Goal: Task Accomplishment & Management: Manage account settings

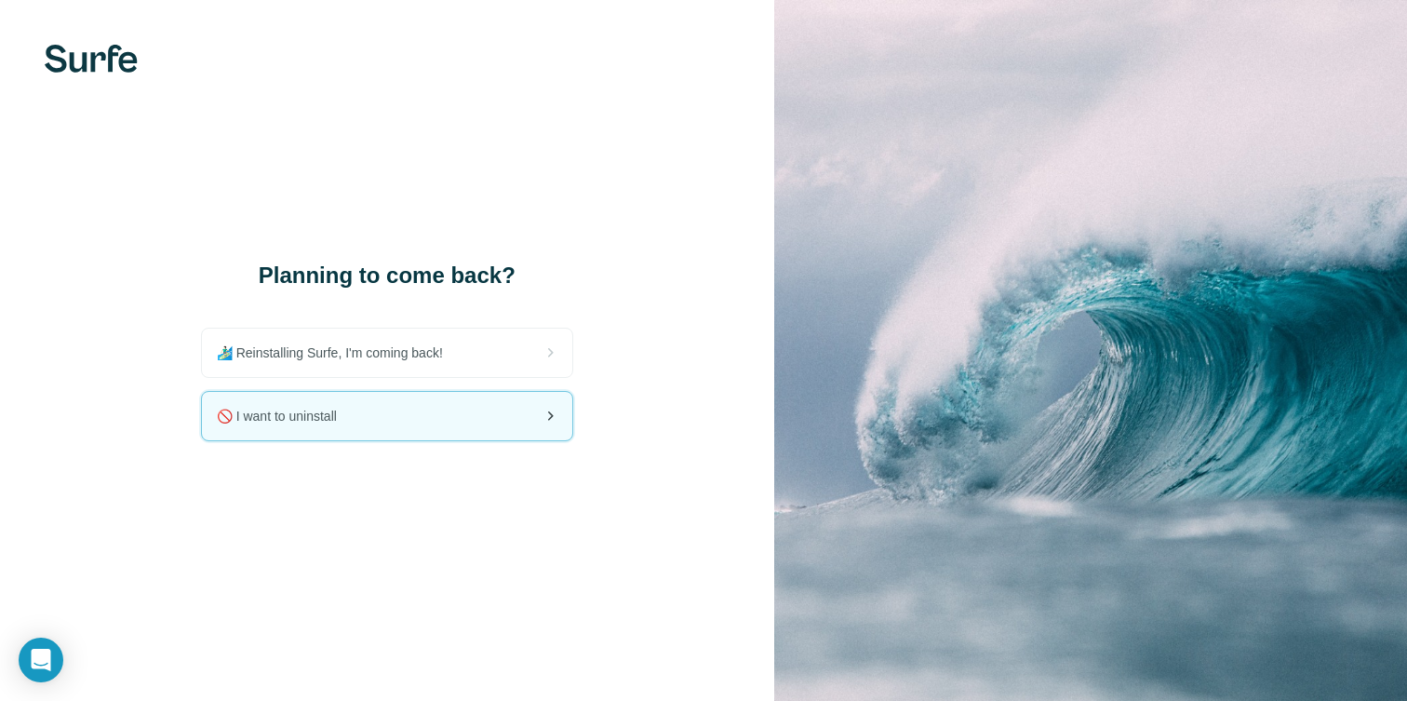
click at [459, 410] on div "🚫 I want to uninstall" at bounding box center [387, 416] width 370 height 48
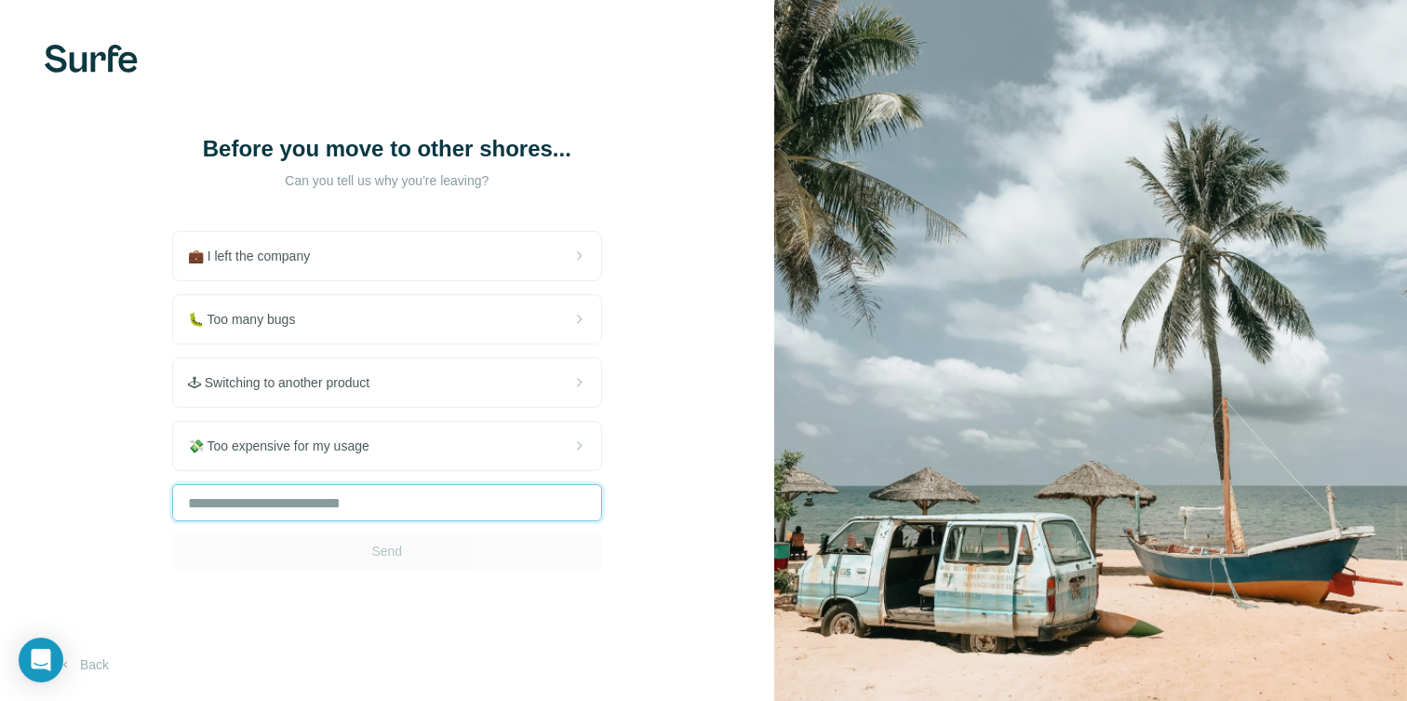
click at [383, 496] on input "text" at bounding box center [387, 502] width 430 height 37
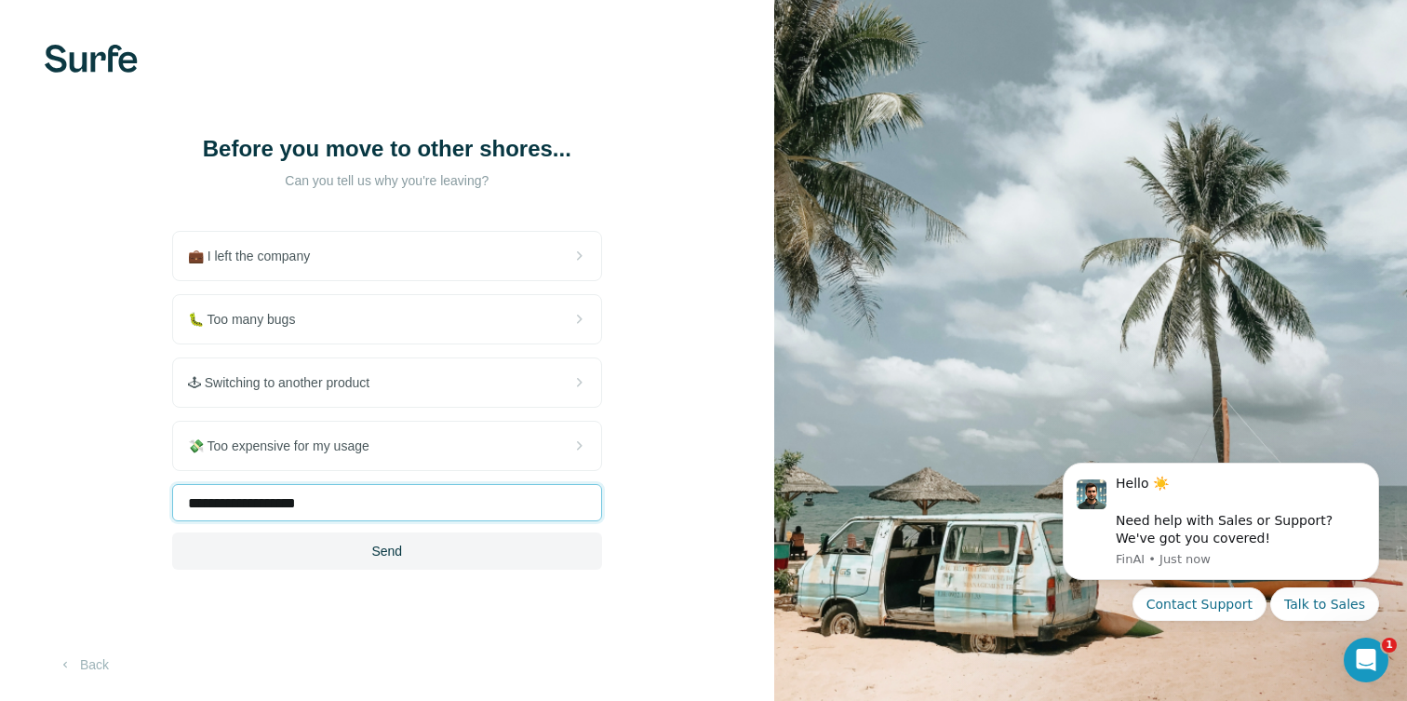
type input "**********"
click at [421, 563] on button "Send" at bounding box center [387, 550] width 430 height 37
